Goal: Information Seeking & Learning: Understand process/instructions

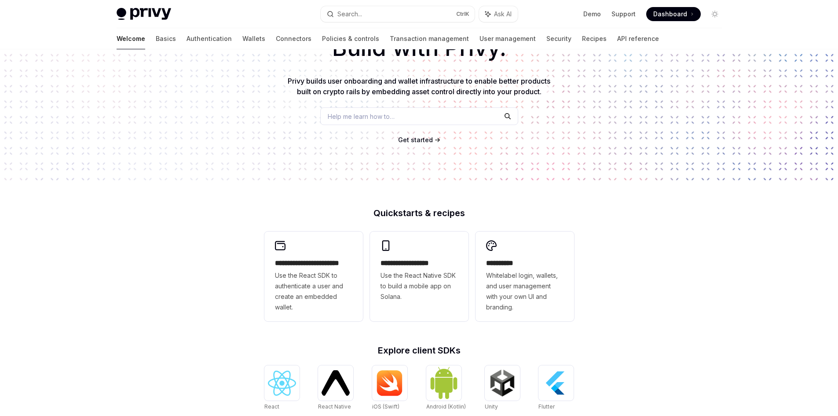
scroll to position [88, 0]
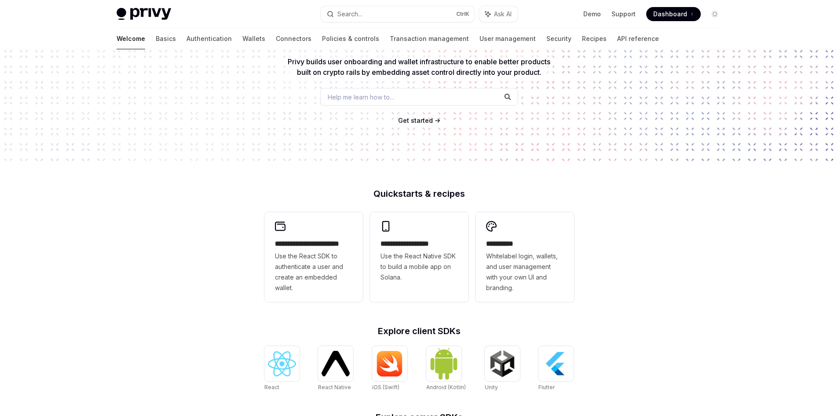
type textarea "*"
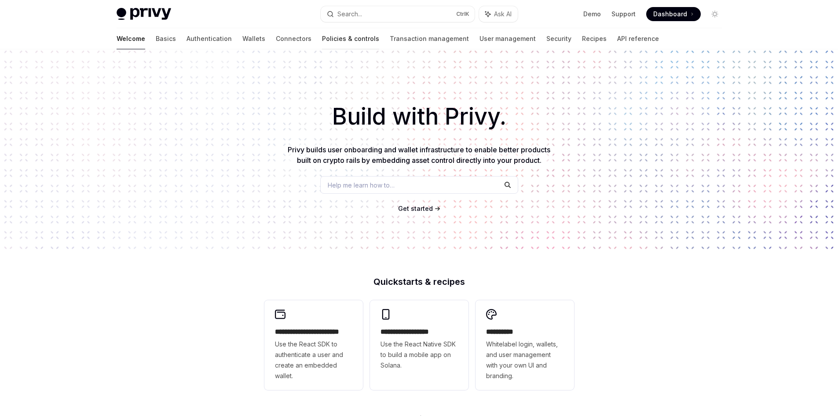
click at [322, 39] on link "Policies & controls" at bounding box center [350, 38] width 57 height 21
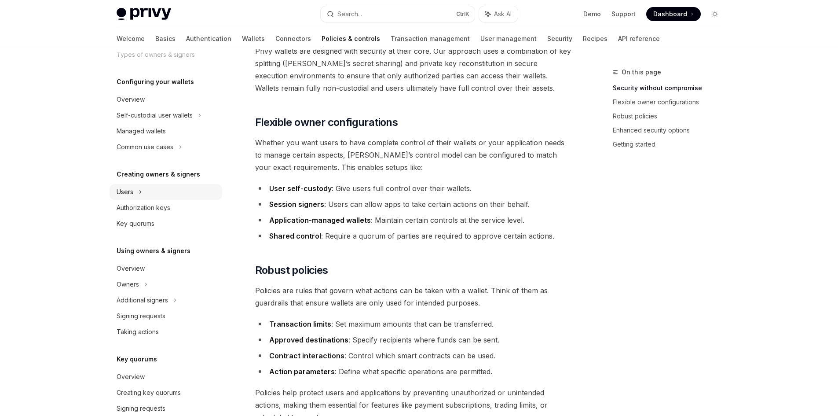
scroll to position [88, 0]
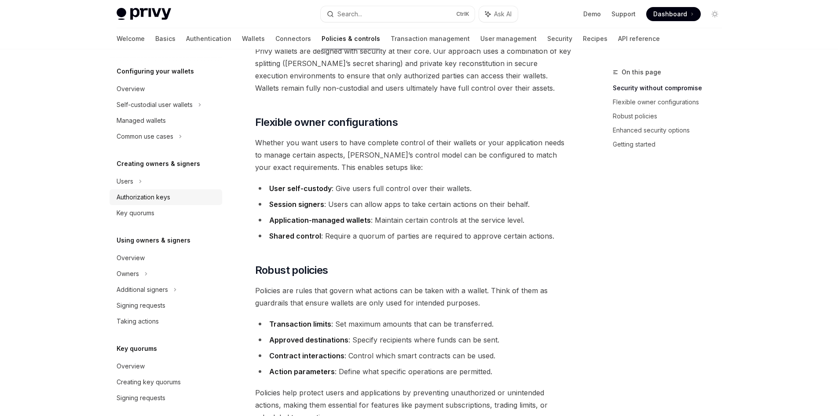
click at [182, 200] on div "Authorization keys" at bounding box center [167, 197] width 100 height 11
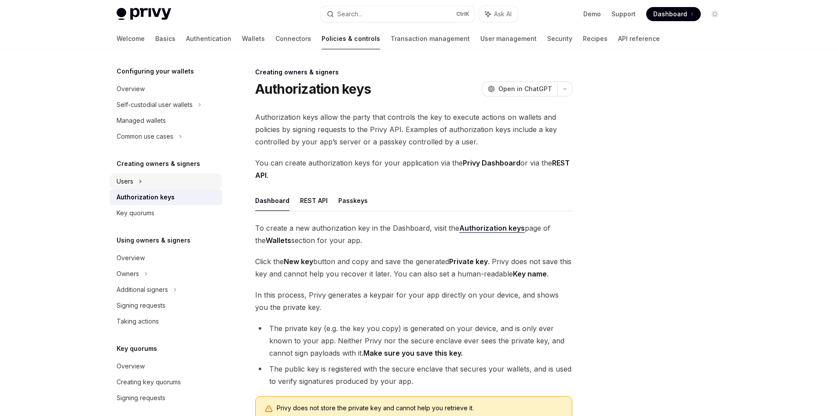
click at [178, 186] on div "Users" at bounding box center [166, 181] width 113 height 16
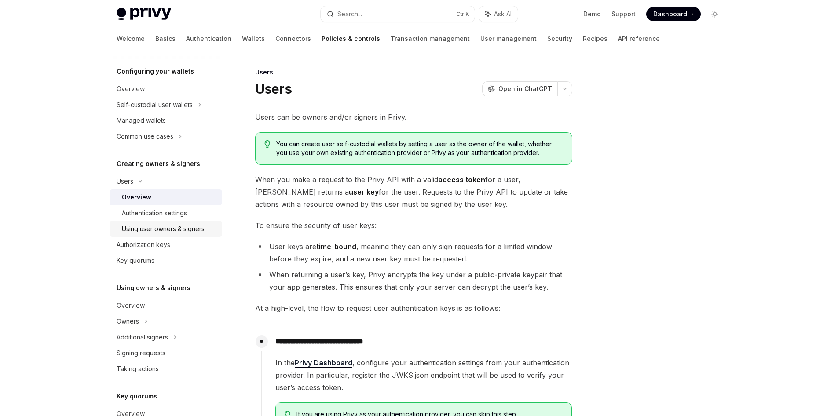
click at [183, 226] on div "Using user owners & signers" at bounding box center [163, 228] width 83 height 11
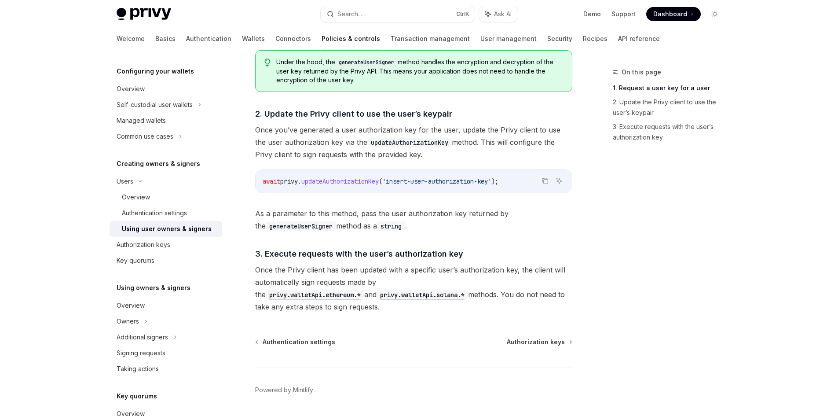
scroll to position [627, 0]
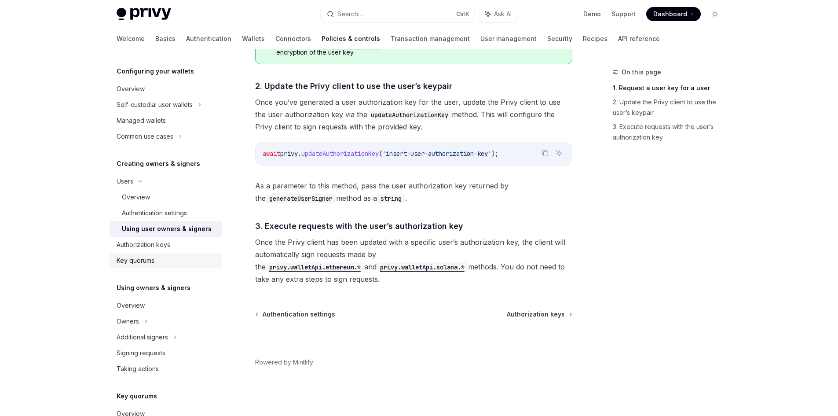
click at [166, 256] on div "Key quorums" at bounding box center [167, 260] width 100 height 11
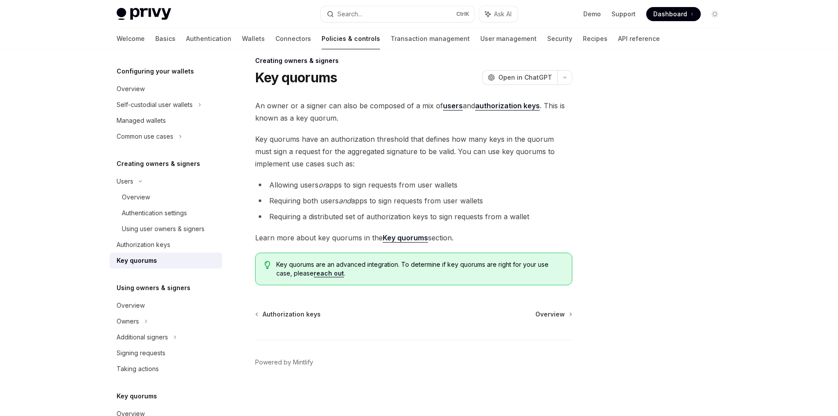
click at [398, 238] on strong "Key quorums" at bounding box center [405, 237] width 45 height 9
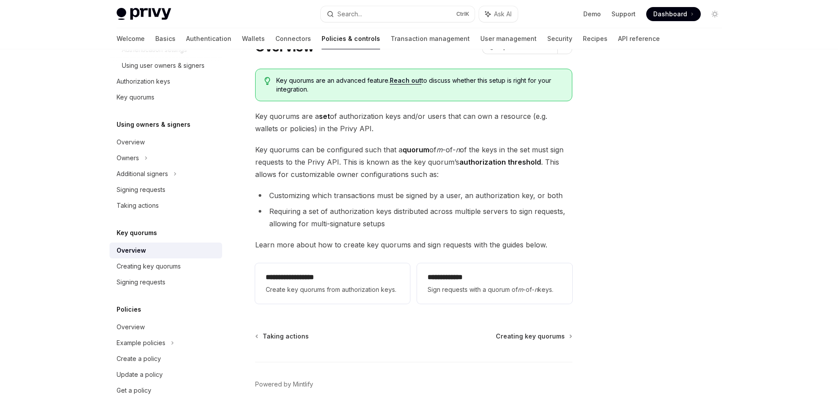
scroll to position [55, 0]
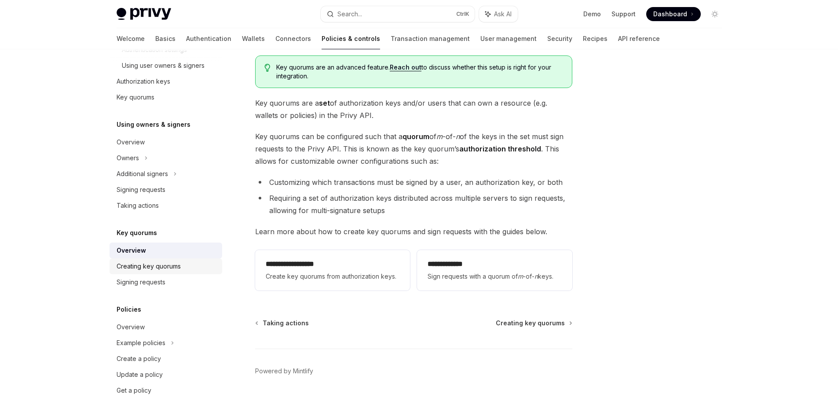
click at [152, 268] on div "Creating key quorums" at bounding box center [149, 266] width 64 height 11
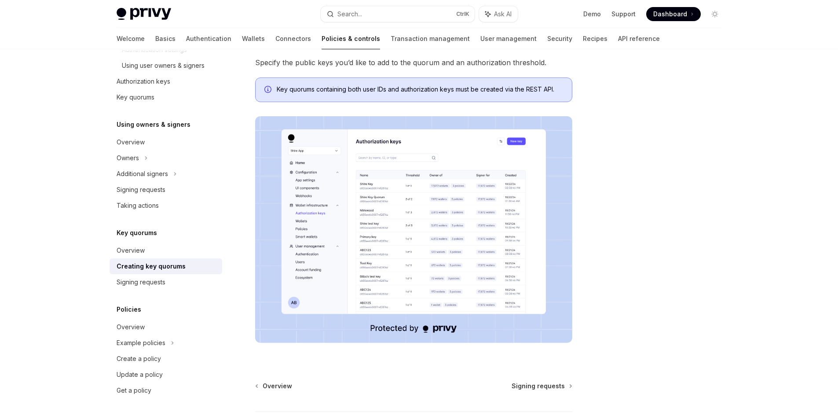
scroll to position [187, 0]
click at [404, 241] on img at bounding box center [413, 228] width 317 height 227
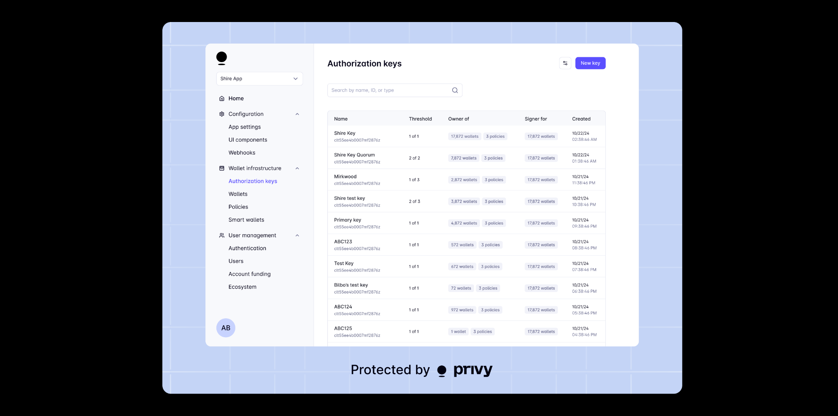
click at [404, 241] on img at bounding box center [422, 208] width 520 height 372
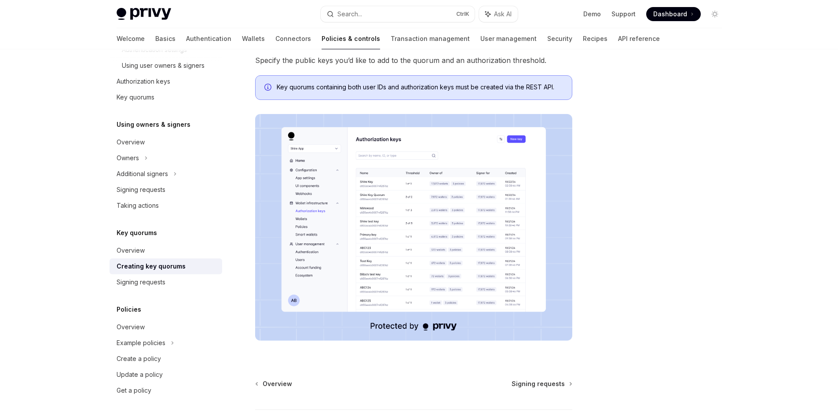
scroll to position [258, 0]
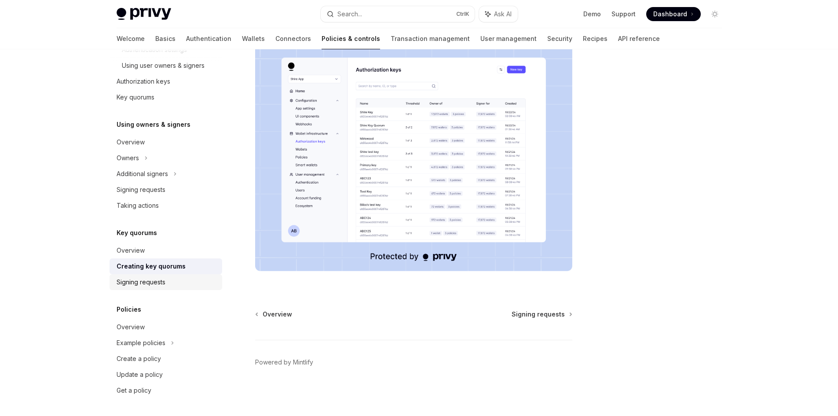
click at [153, 289] on link "Signing requests" at bounding box center [166, 282] width 113 height 16
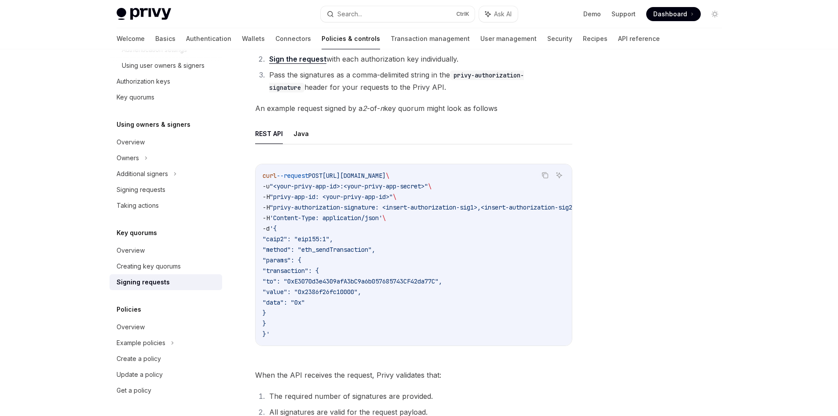
scroll to position [264, 0]
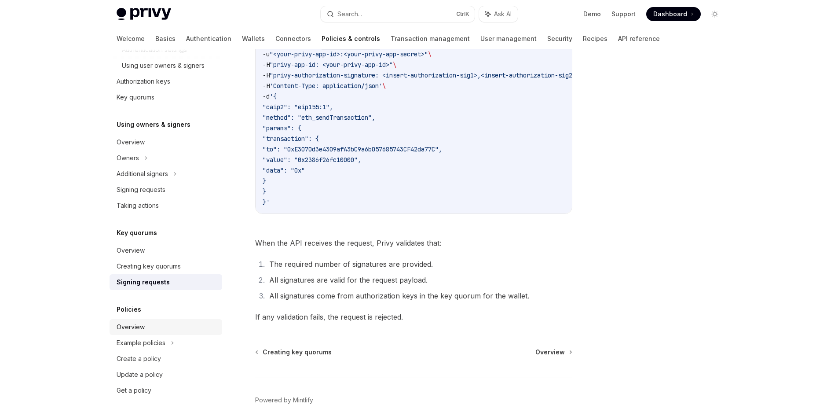
click at [161, 323] on div "Overview" at bounding box center [167, 327] width 100 height 11
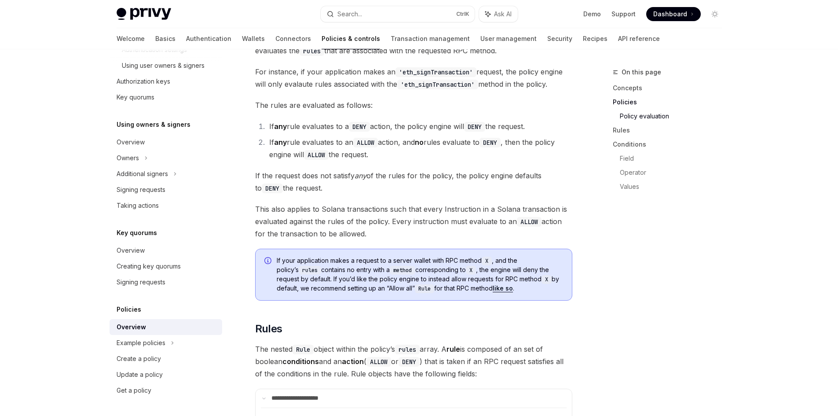
scroll to position [1056, 0]
click at [152, 146] on div "Overview" at bounding box center [167, 142] width 100 height 11
type textarea "*"
